Goal: Find specific page/section: Find specific page/section

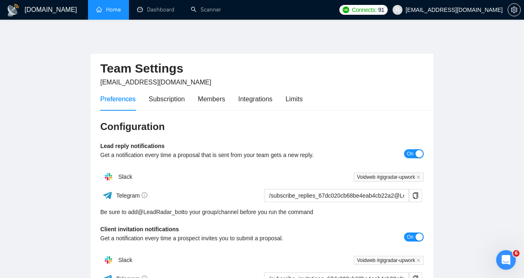
click at [112, 11] on link "Home" at bounding box center [108, 9] width 25 height 7
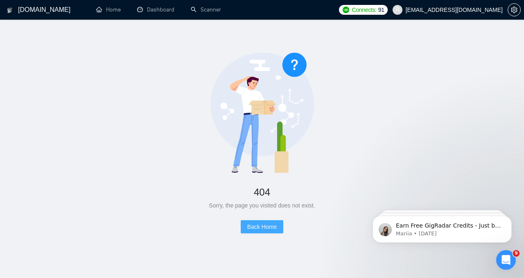
click at [268, 227] on span "Back Home" at bounding box center [261, 226] width 29 height 9
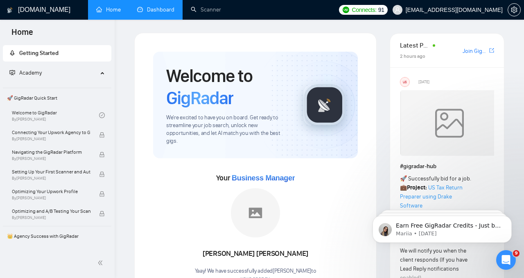
click at [175, 9] on link "Dashboard" at bounding box center [155, 9] width 37 height 7
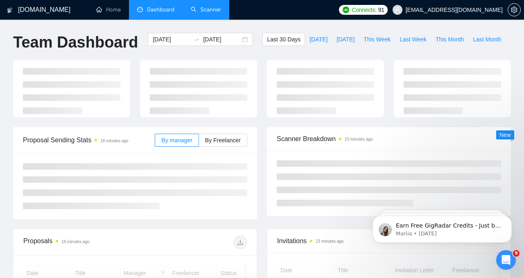
click at [204, 9] on link "Scanner" at bounding box center [206, 9] width 30 height 7
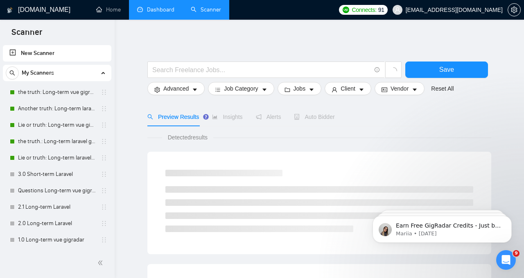
click at [385, 9] on span "91" at bounding box center [382, 9] width 6 height 9
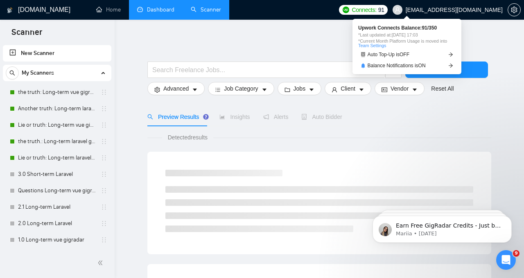
click at [428, 28] on span "Upwork Connects Balance: 91 / 350" at bounding box center [407, 27] width 98 height 5
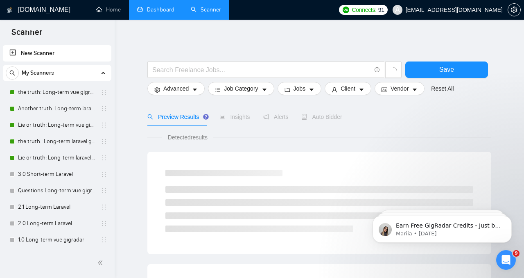
click at [385, 11] on span "91" at bounding box center [382, 9] width 6 height 9
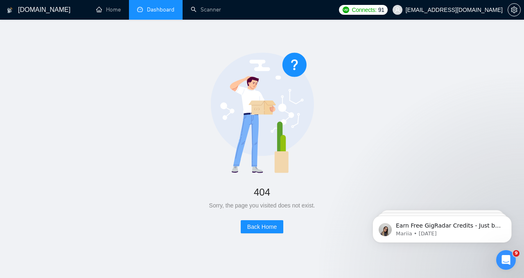
click at [147, 13] on link "Dashboard" at bounding box center [155, 9] width 37 height 7
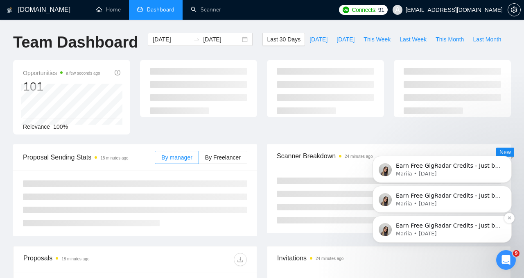
click at [451, 229] on div "Earn Free GigRadar Credits - Just by Sharing Your Story! 💬 Want more credits fo…" at bounding box center [449, 225] width 108 height 11
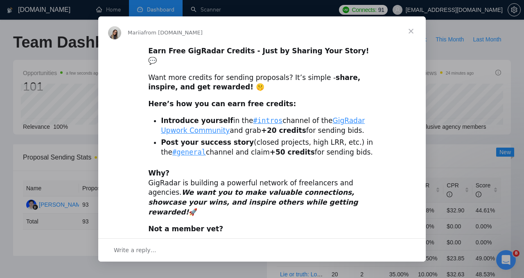
click at [407, 33] on span "Close" at bounding box center [411, 30] width 29 height 29
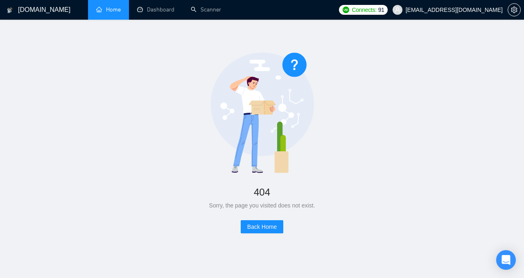
click at [114, 13] on link "Home" at bounding box center [108, 9] width 25 height 7
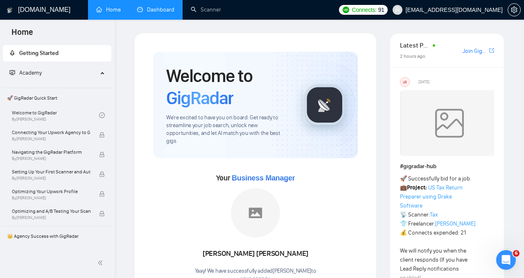
click at [166, 6] on link "Dashboard" at bounding box center [155, 9] width 37 height 7
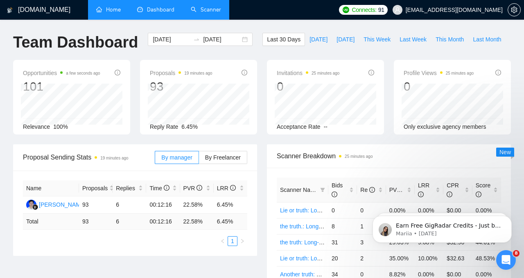
click at [201, 13] on link "Scanner" at bounding box center [206, 9] width 30 height 7
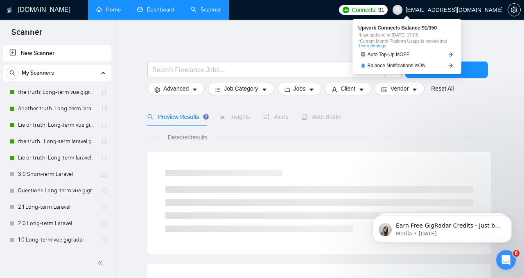
click at [388, 10] on span "Connects: 91" at bounding box center [363, 10] width 49 height 10
